Goal: Information Seeking & Learning: Stay updated

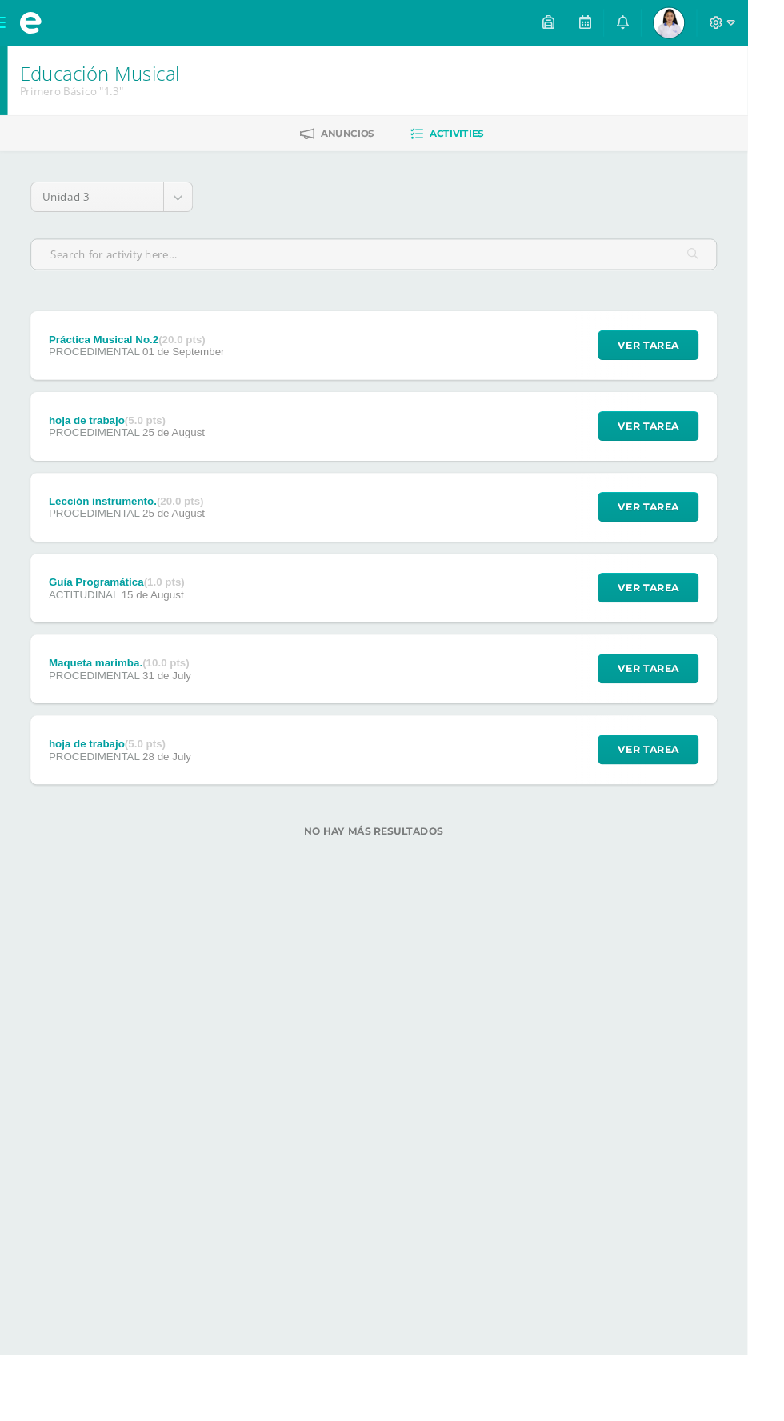
click at [27, 21] on span at bounding box center [32, 24] width 24 height 24
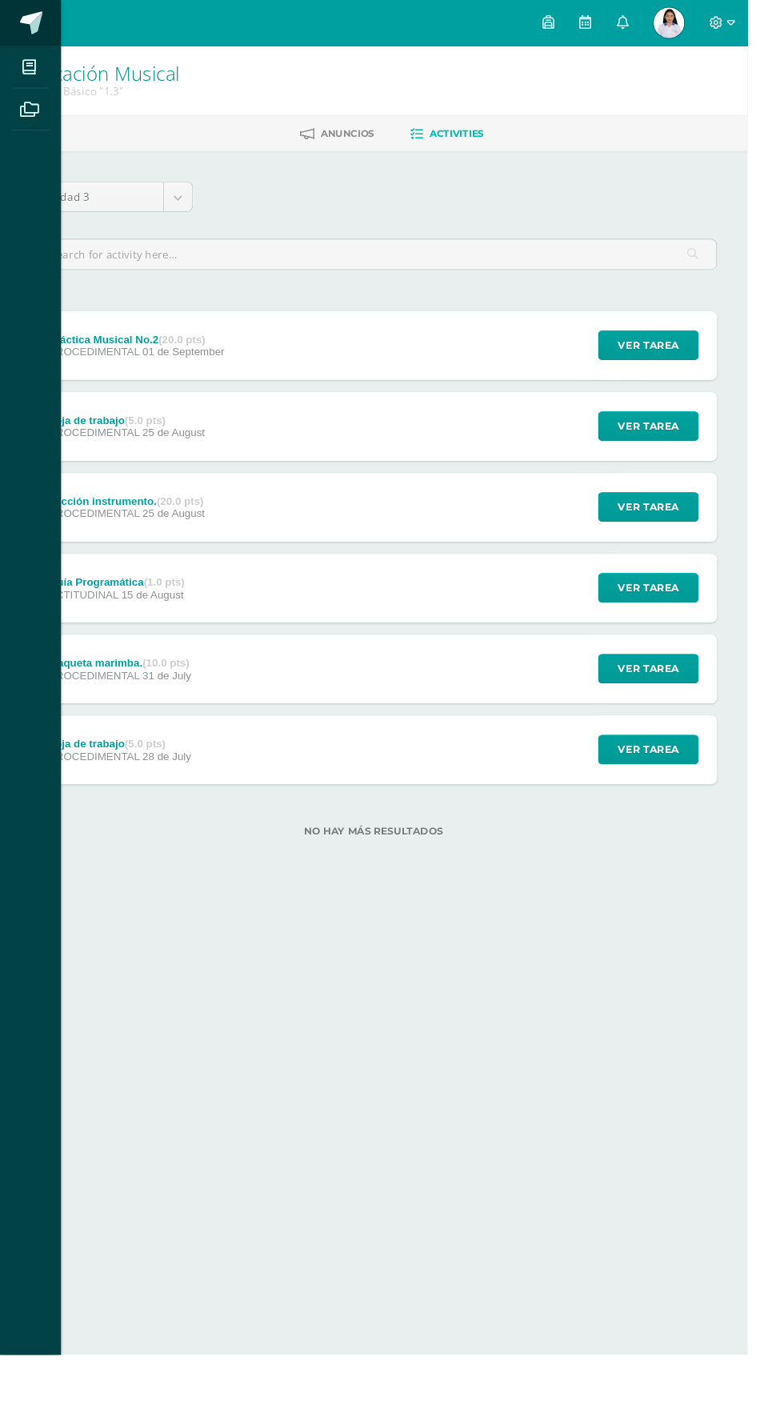
click at [40, 39] on link at bounding box center [32, 24] width 64 height 48
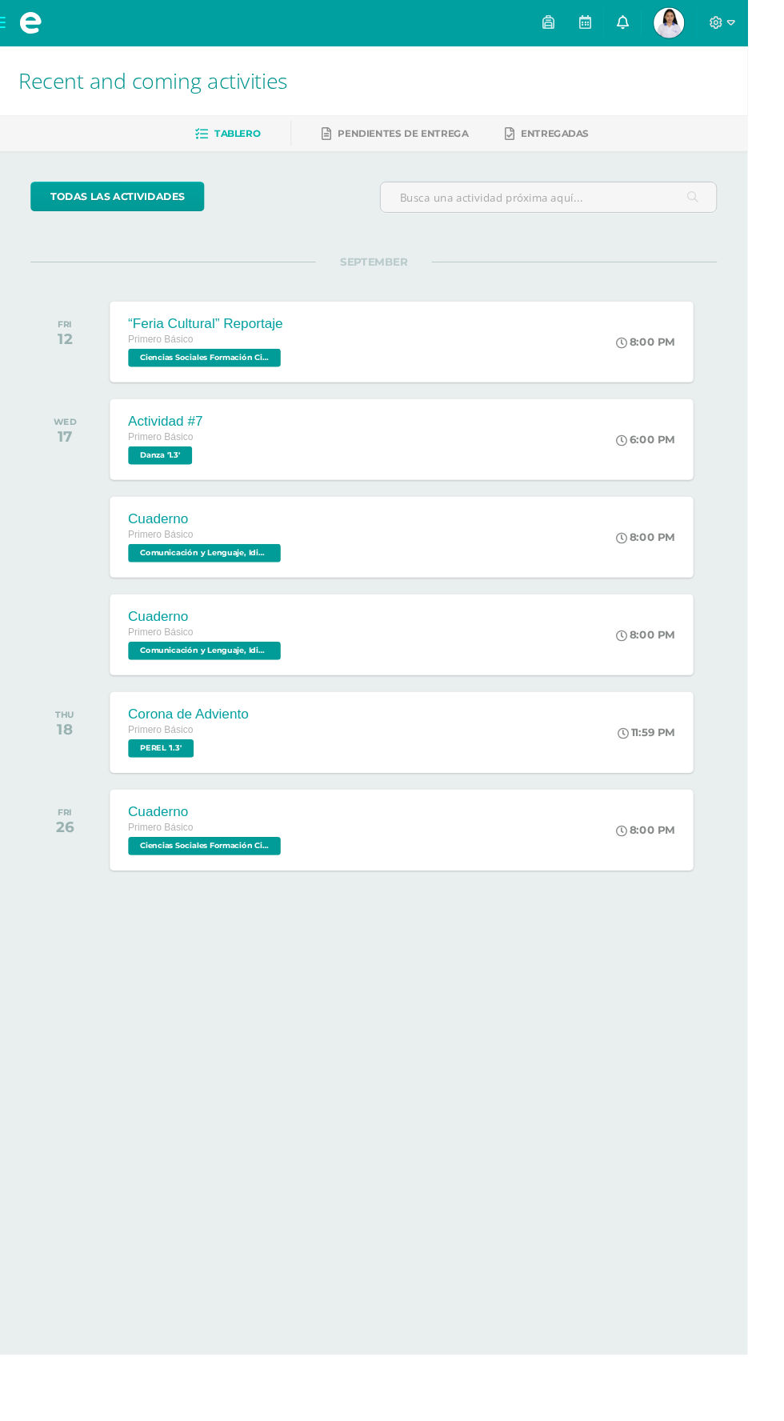
click at [672, 24] on link at bounding box center [653, 24] width 38 height 48
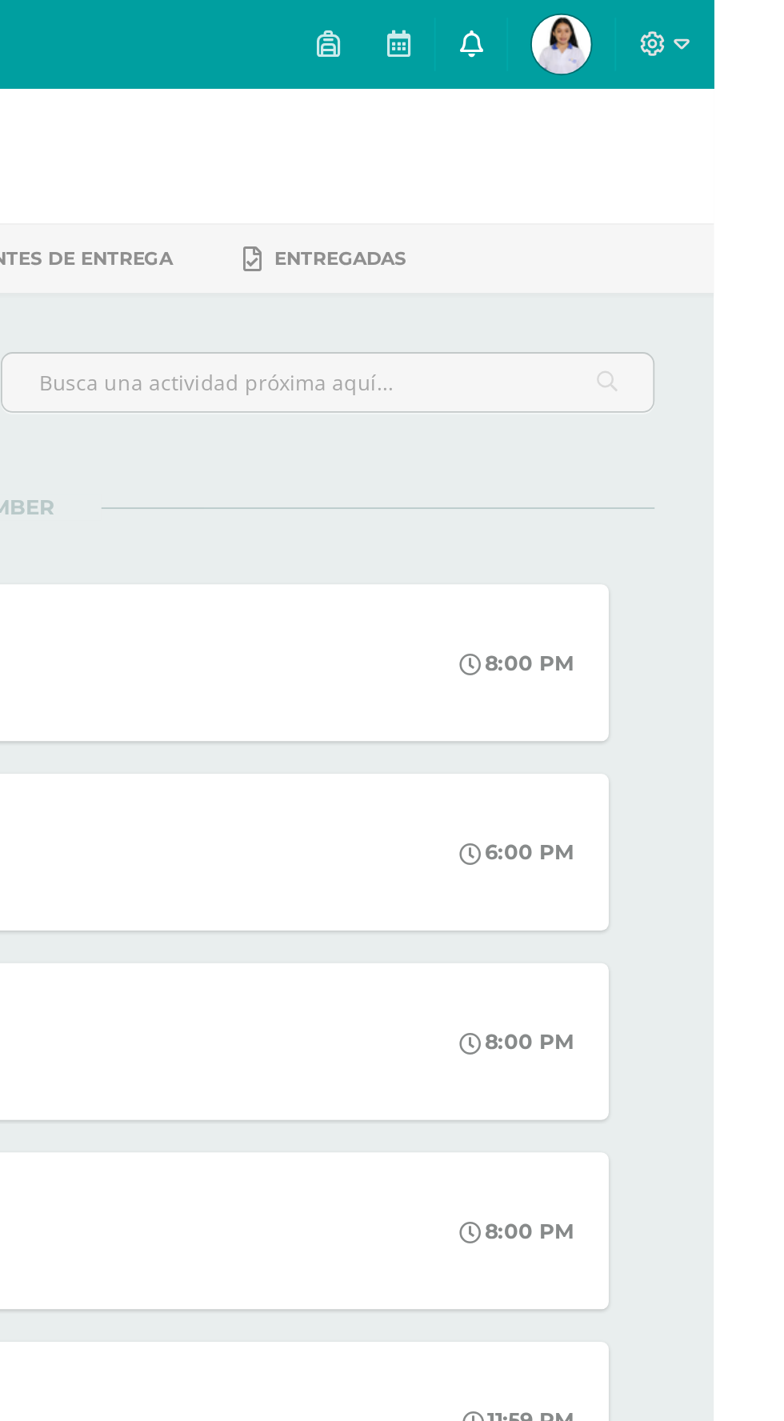
click at [672, 26] on link at bounding box center [653, 24] width 38 height 48
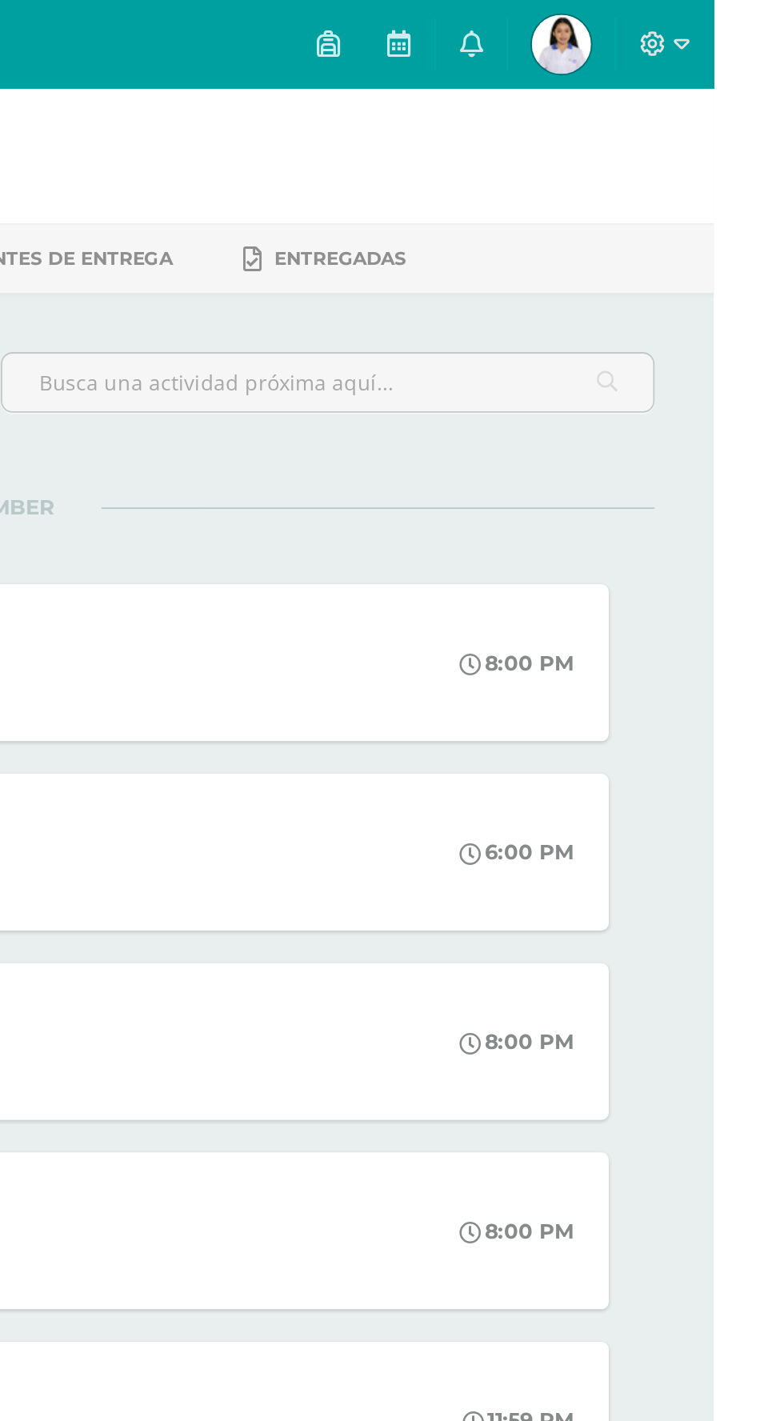
click at [782, 463] on div "todas las Actividades You don’t have any activities Check the rest of the perio…" at bounding box center [392, 585] width 784 height 855
click at [672, 22] on link at bounding box center [653, 24] width 38 height 48
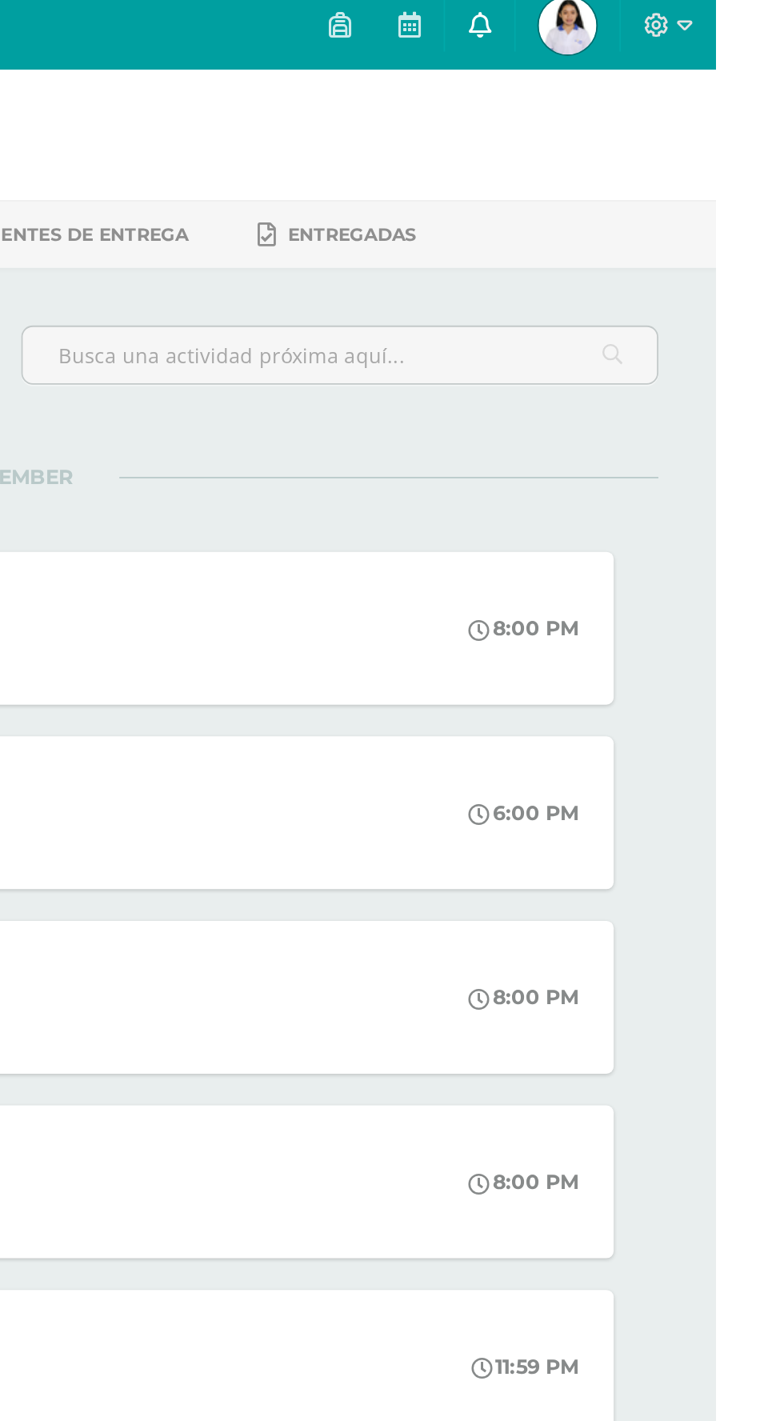
click at [672, 18] on link at bounding box center [653, 24] width 38 height 48
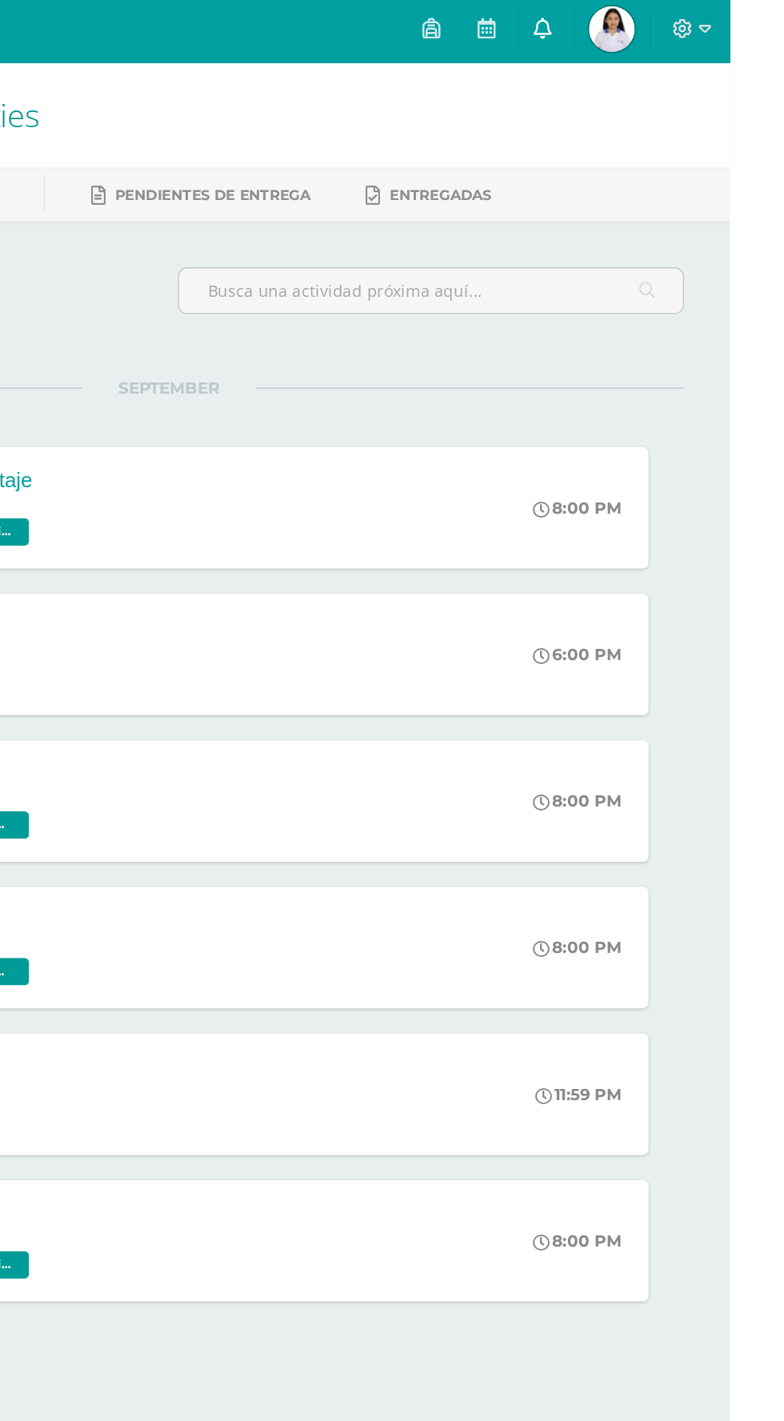
click at [672, 24] on link at bounding box center [653, 24] width 38 height 48
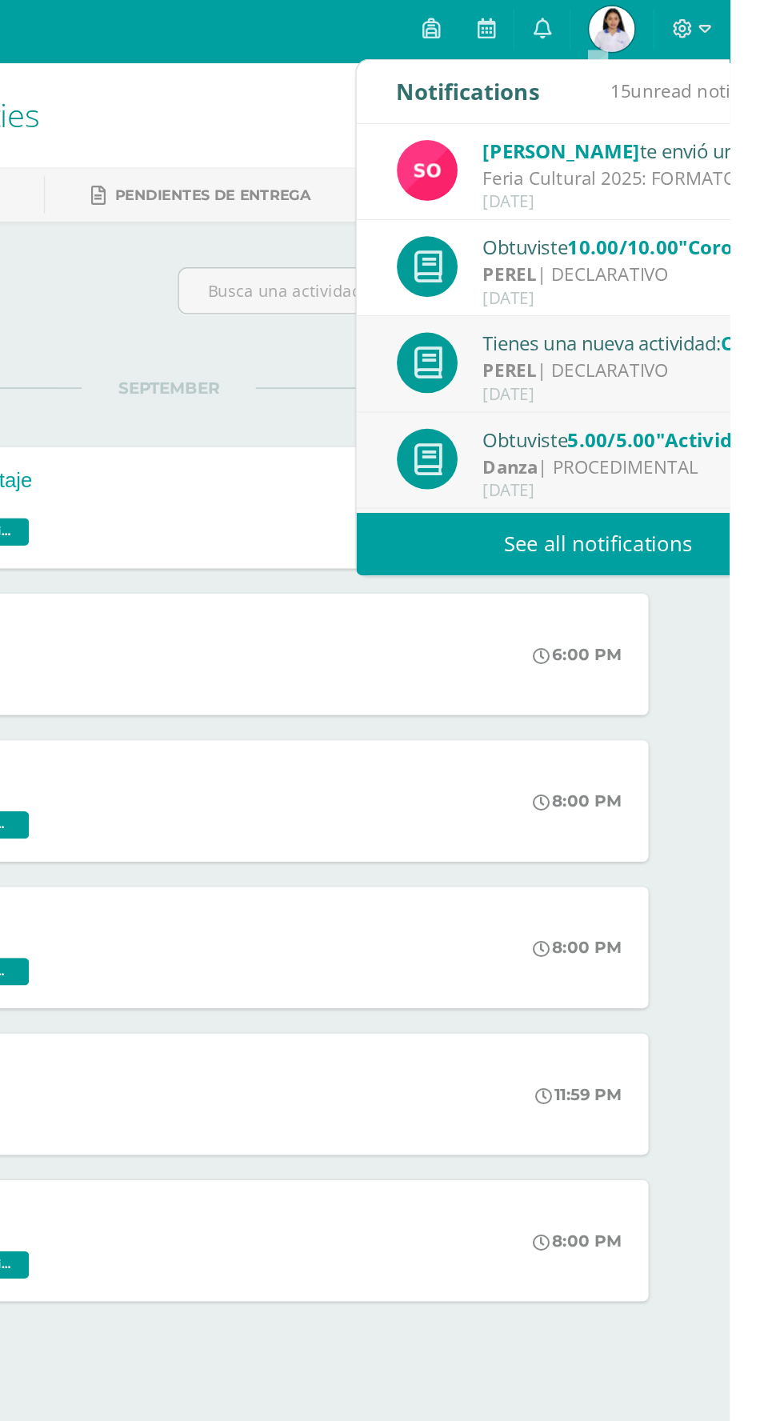
click at [771, 383] on link "See all notifications" at bounding box center [692, 384] width 338 height 44
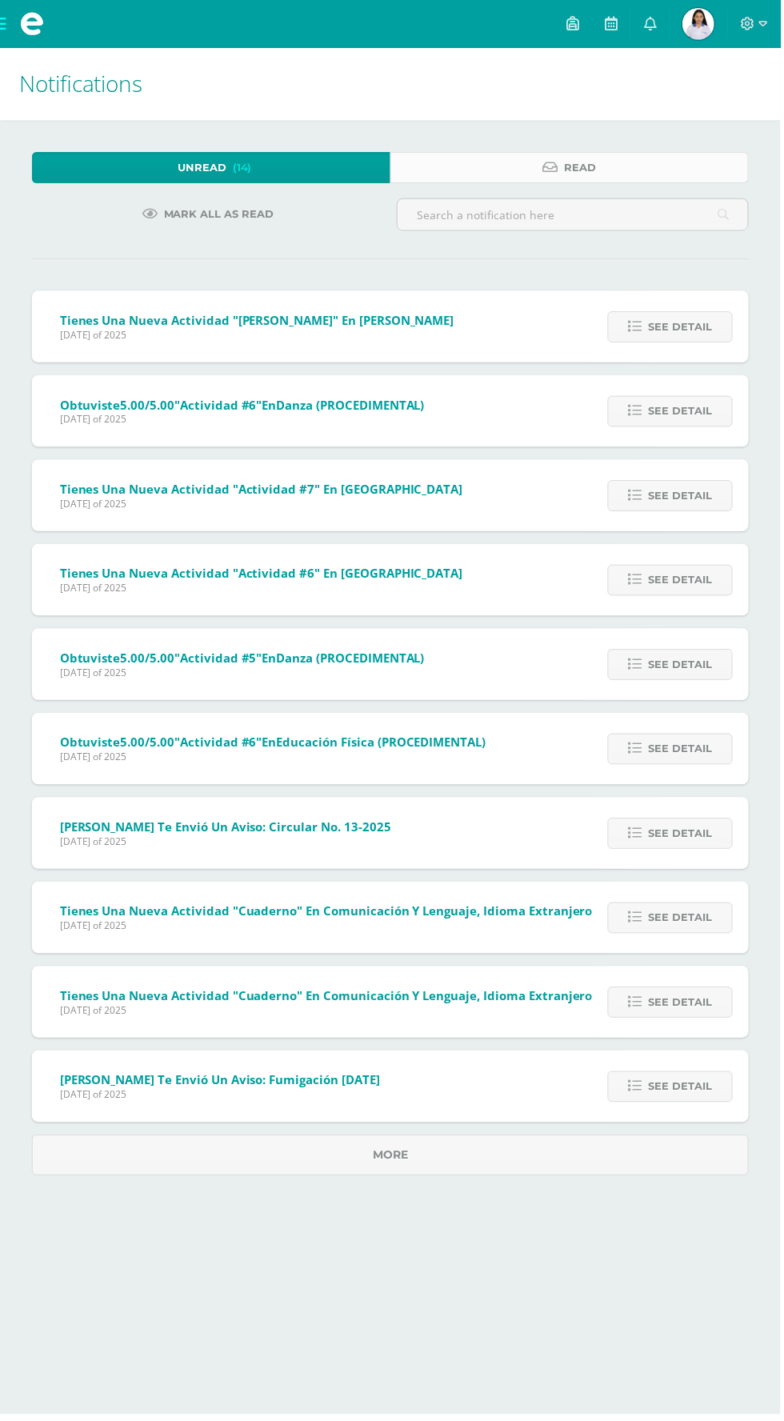
click at [677, 166] on link "Read" at bounding box center [572, 168] width 360 height 31
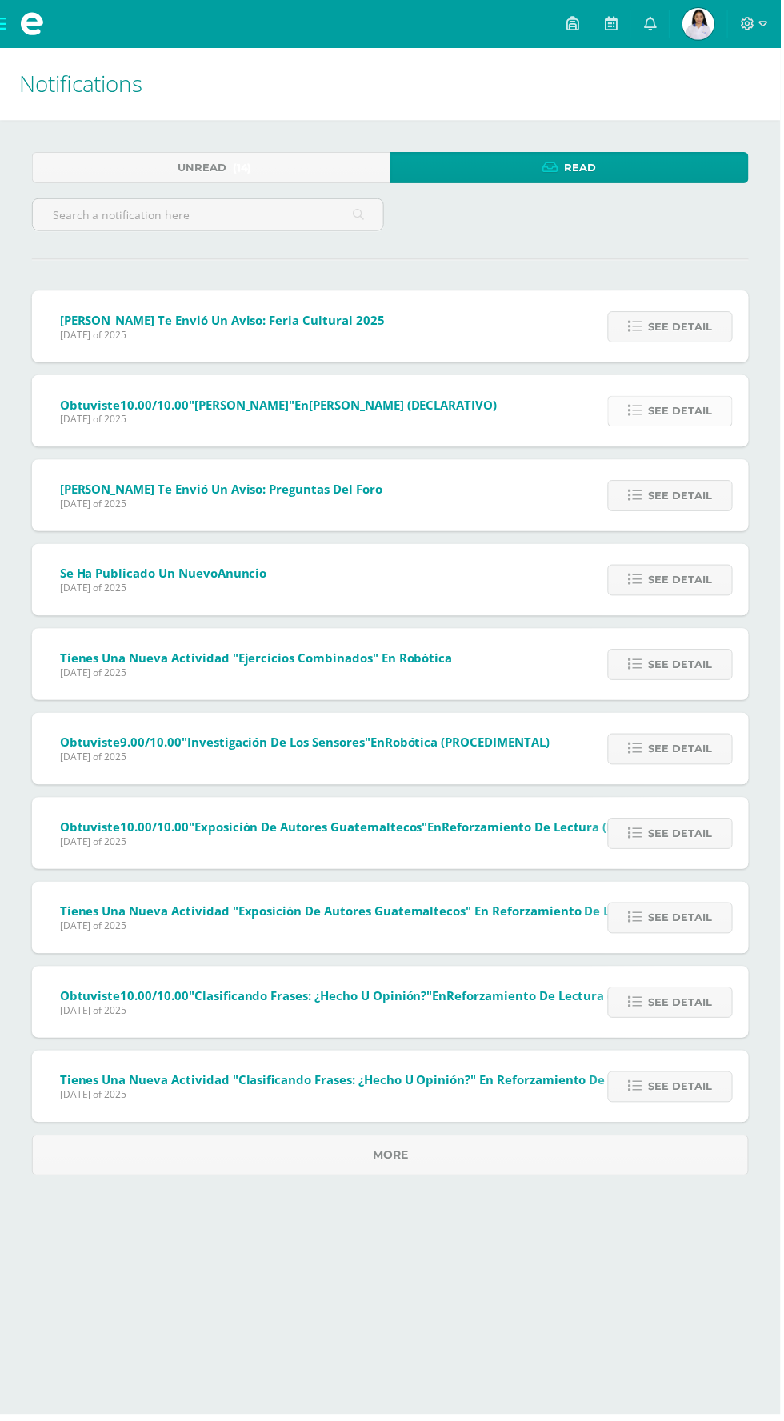
click at [692, 412] on span "See detail" at bounding box center [683, 413] width 64 height 30
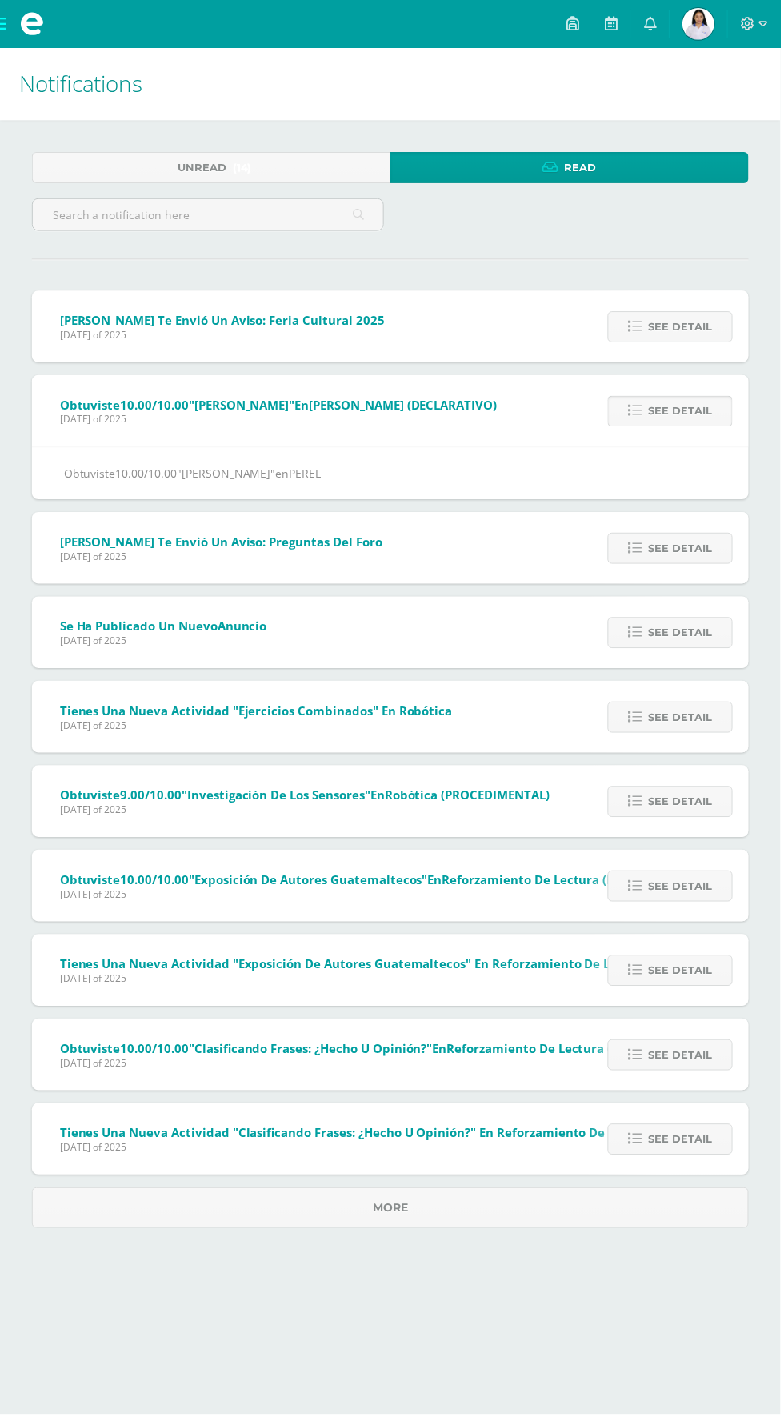
click at [670, 408] on span "See detail" at bounding box center [683, 413] width 64 height 30
